Goal: Task Accomplishment & Management: Manage account settings

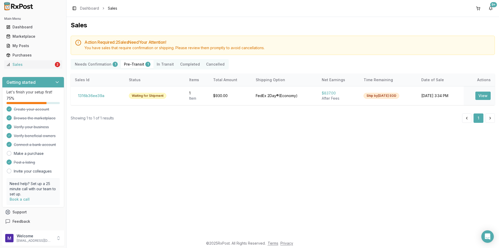
click at [93, 66] on Confirmation "Needs Confirmation 1" at bounding box center [96, 64] width 49 height 8
click at [90, 94] on button "aba305438ac1" at bounding box center [91, 95] width 33 height 8
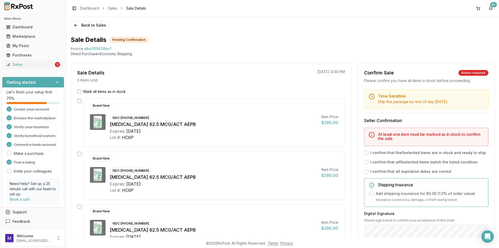
click at [82, 91] on div "Mark all items as in stock" at bounding box center [211, 91] width 268 height 5
click at [78, 93] on button "Mark all items as in stock" at bounding box center [79, 91] width 4 height 4
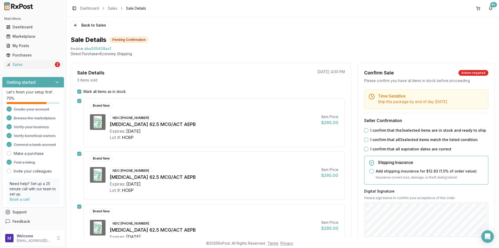
scroll to position [52, 0]
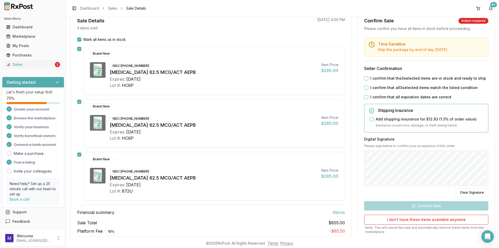
click at [364, 78] on button "I confirm that the 3 selected items are in stock and ready to ship" at bounding box center [366, 78] width 4 height 4
click at [364, 86] on button "I confirm that all 3 selected items match the listed condition" at bounding box center [366, 87] width 4 height 4
click at [365, 93] on div "Time Sensitive Ship this package by end of day [DATE] . Seller Confirmation I c…" at bounding box center [426, 147] width 137 height 220
click at [365, 97] on button "I confirm that all expiration dates are correct" at bounding box center [366, 97] width 4 height 4
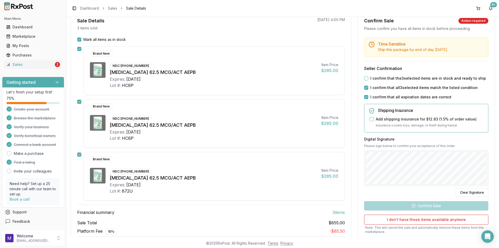
click at [366, 78] on button "I confirm that the 3 selected items are in stock and ready to ship" at bounding box center [366, 78] width 4 height 4
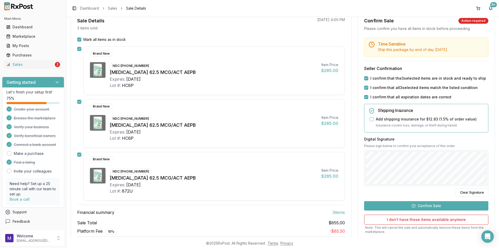
click at [427, 202] on button "Confirm Sale" at bounding box center [426, 205] width 124 height 9
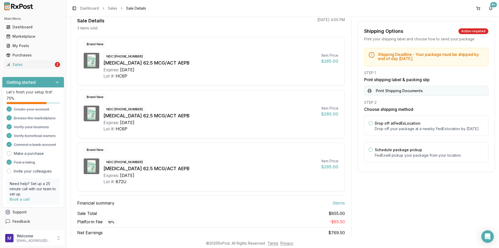
click at [388, 90] on button "Print Shipping Documents" at bounding box center [426, 91] width 124 height 10
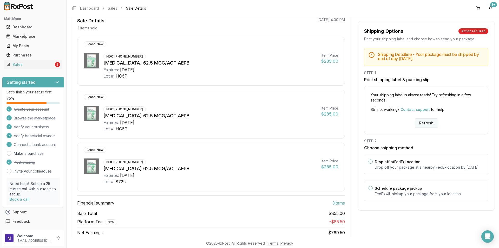
click at [428, 125] on button "Refresh" at bounding box center [426, 122] width 23 height 9
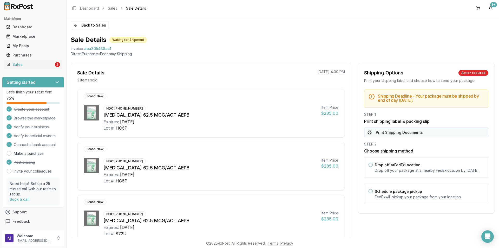
click at [390, 137] on button "Print Shipping Documents" at bounding box center [426, 132] width 124 height 10
click at [36, 66] on div "Sales" at bounding box center [30, 64] width 48 height 5
